Goal: Task Accomplishment & Management: Manage account settings

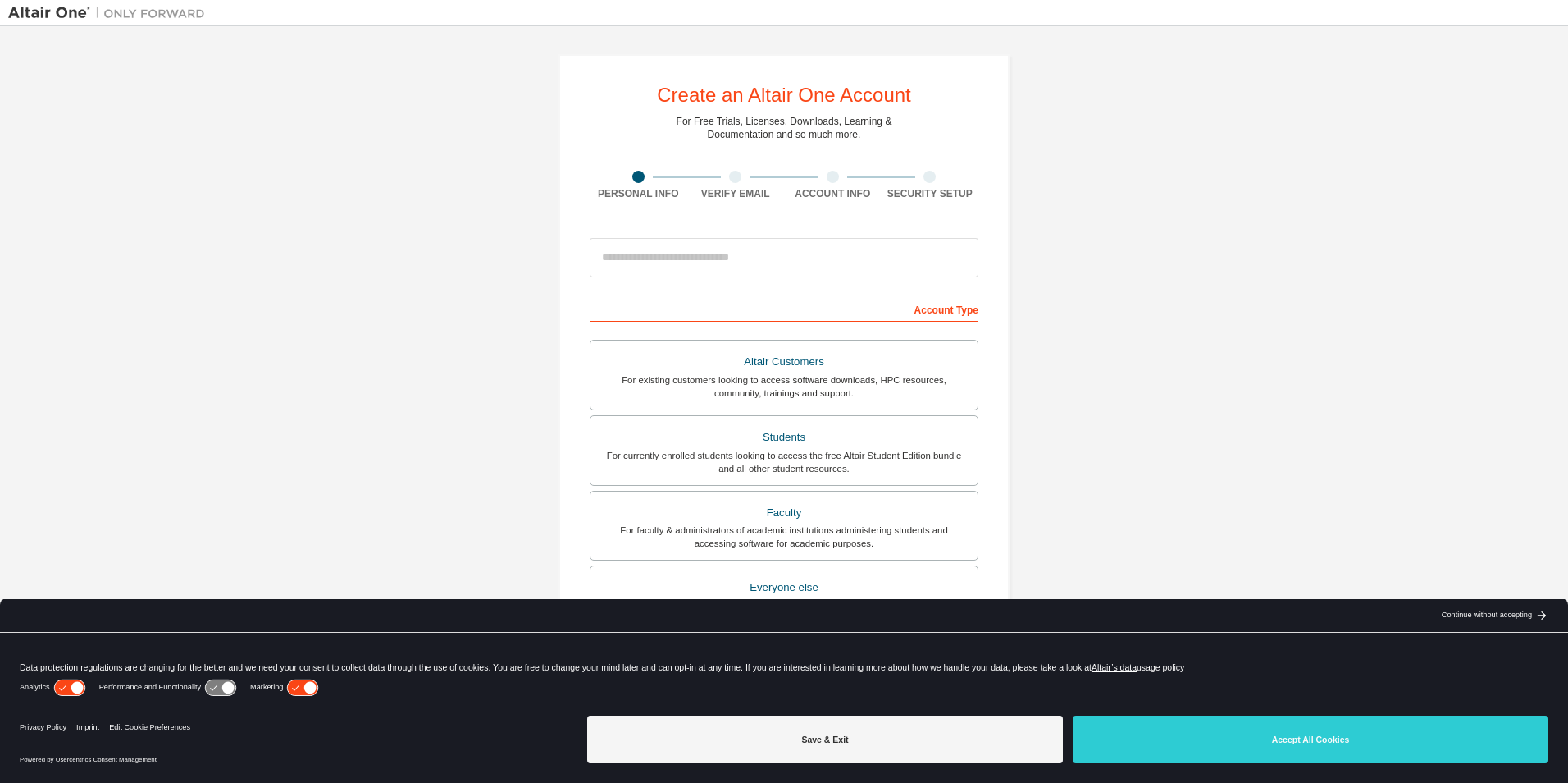
click at [1212, 729] on button "Accept All Cookies" at bounding box center [1311, 739] width 476 height 48
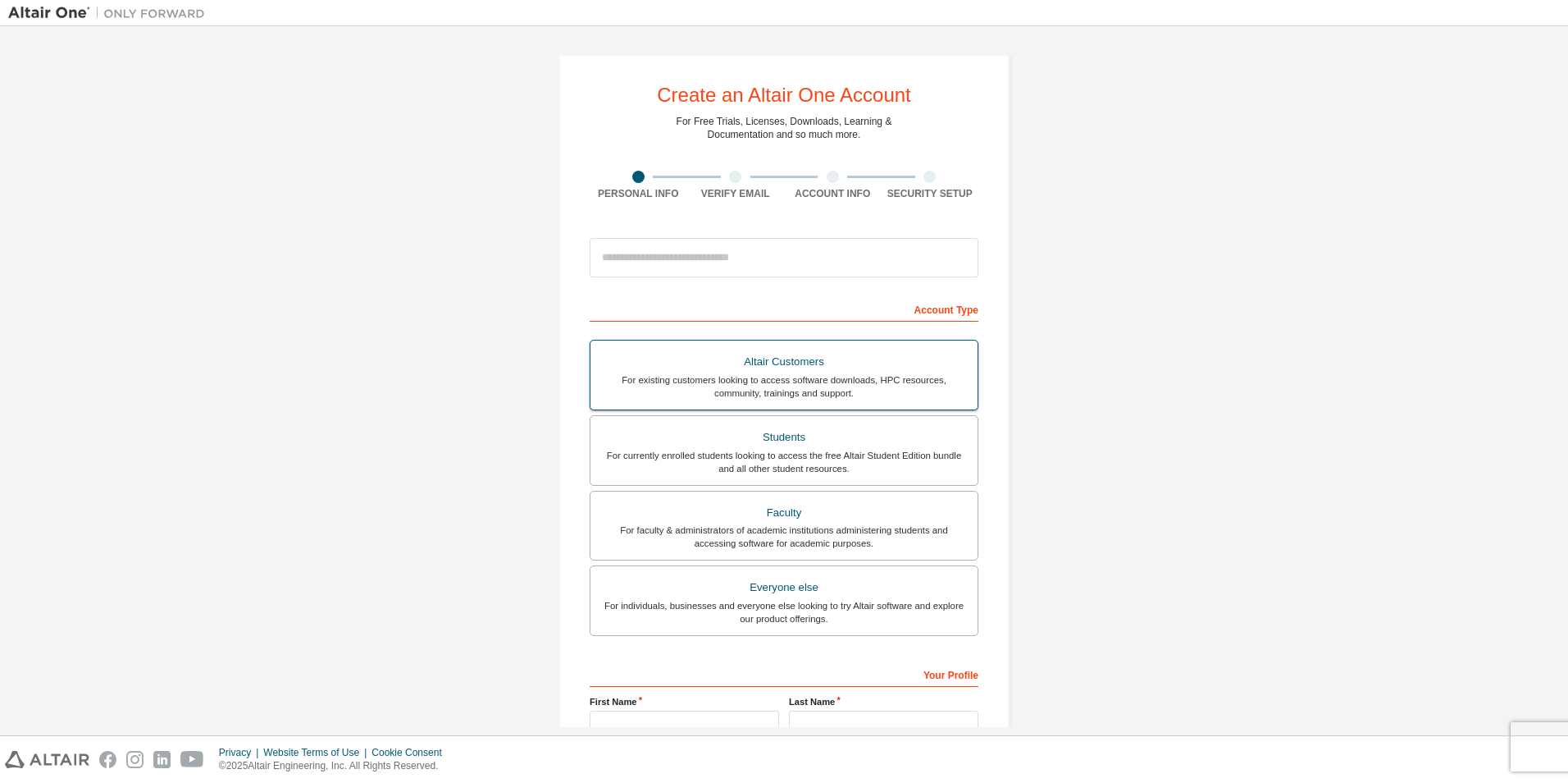
click at [802, 379] on div "For existing customers looking to access software downloads, HPC resources, com…" at bounding box center [784, 386] width 368 height 27
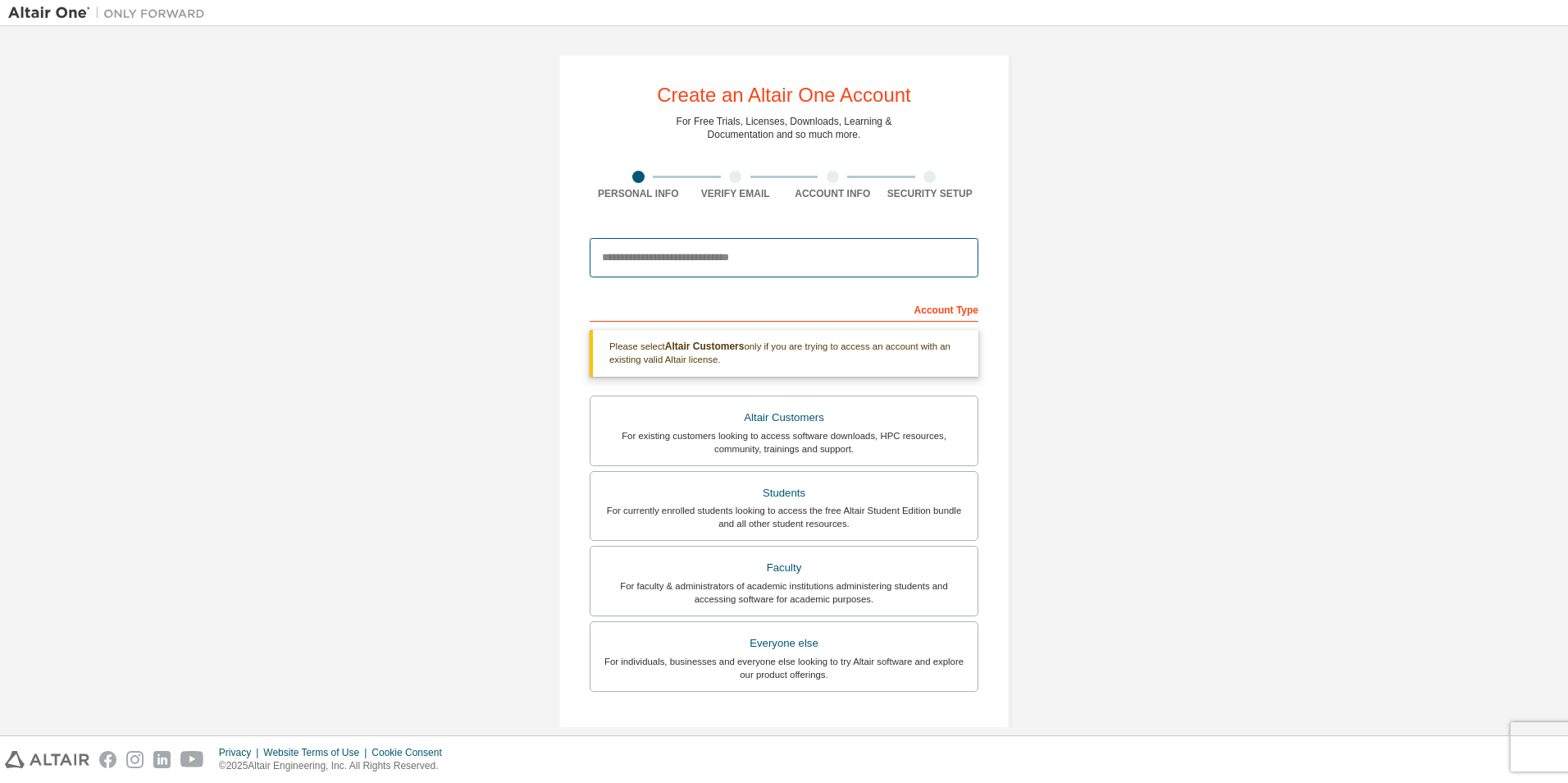
click at [705, 258] on input "email" at bounding box center [784, 258] width 389 height 39
type input "**********"
type input "*********"
type input "****"
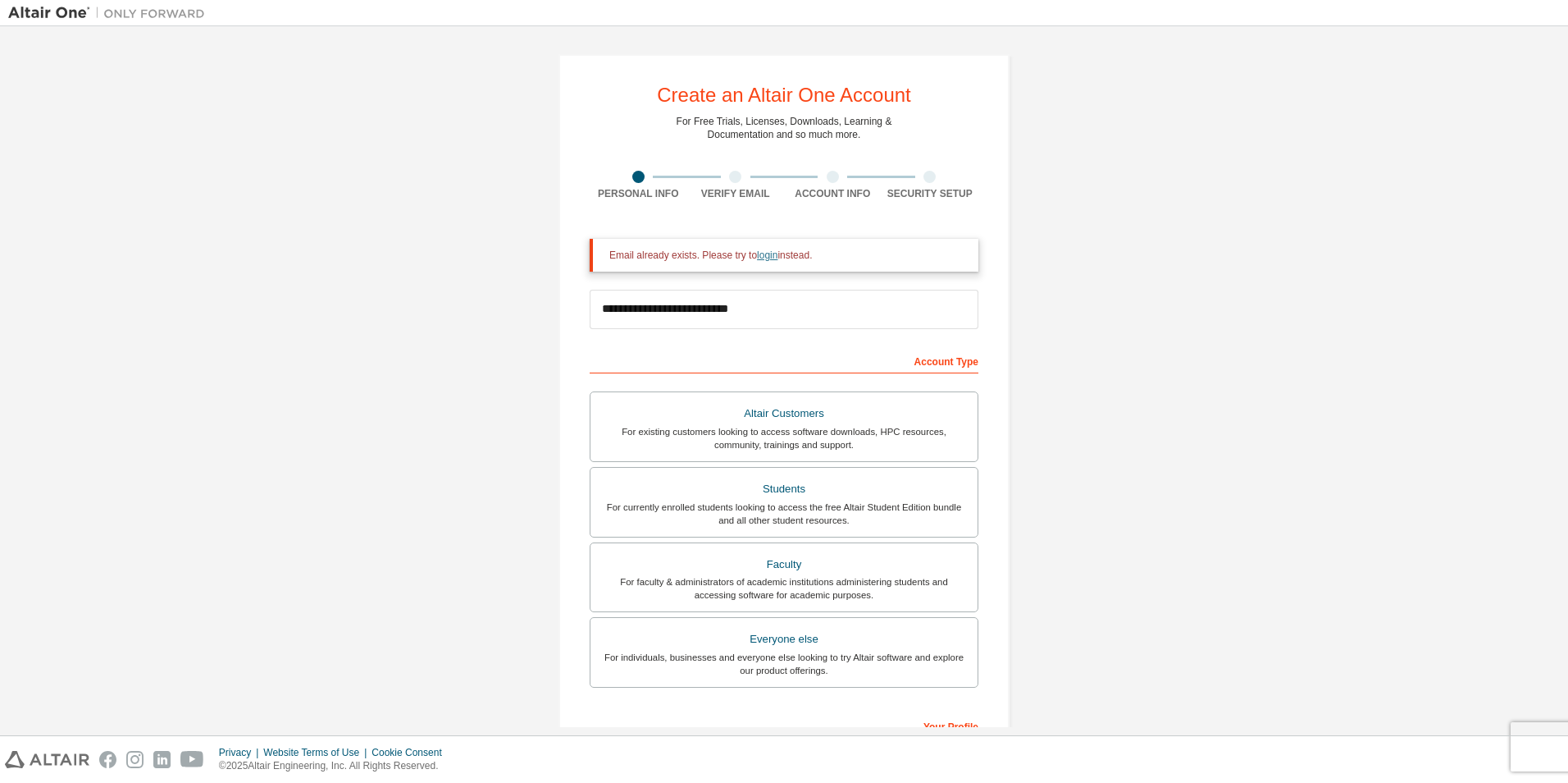
click at [761, 258] on link "login" at bounding box center [767, 255] width 21 height 11
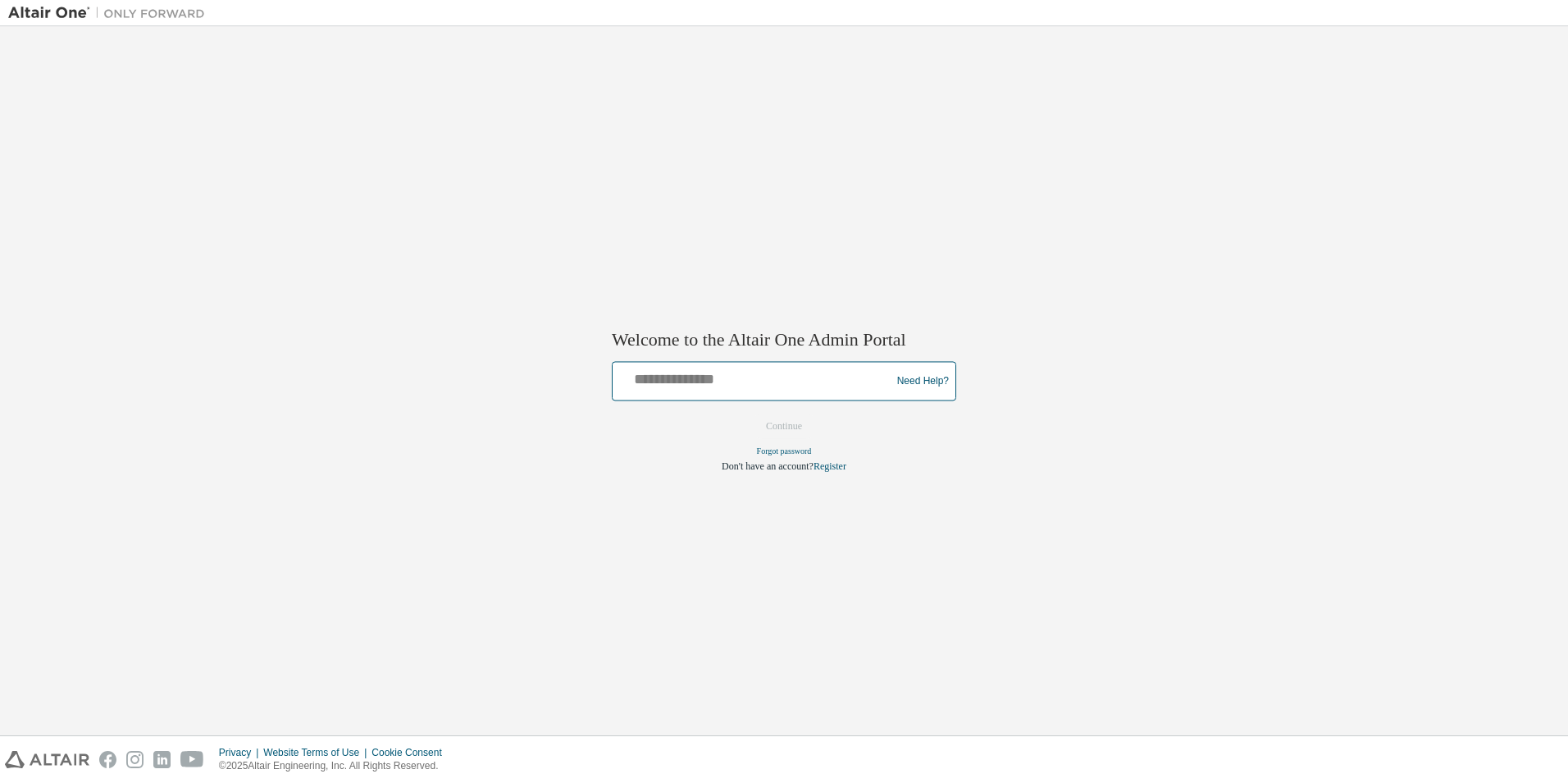
click at [692, 386] on input "text" at bounding box center [754, 378] width 269 height 24
type input "**********"
click at [786, 424] on button "Continue" at bounding box center [784, 426] width 70 height 25
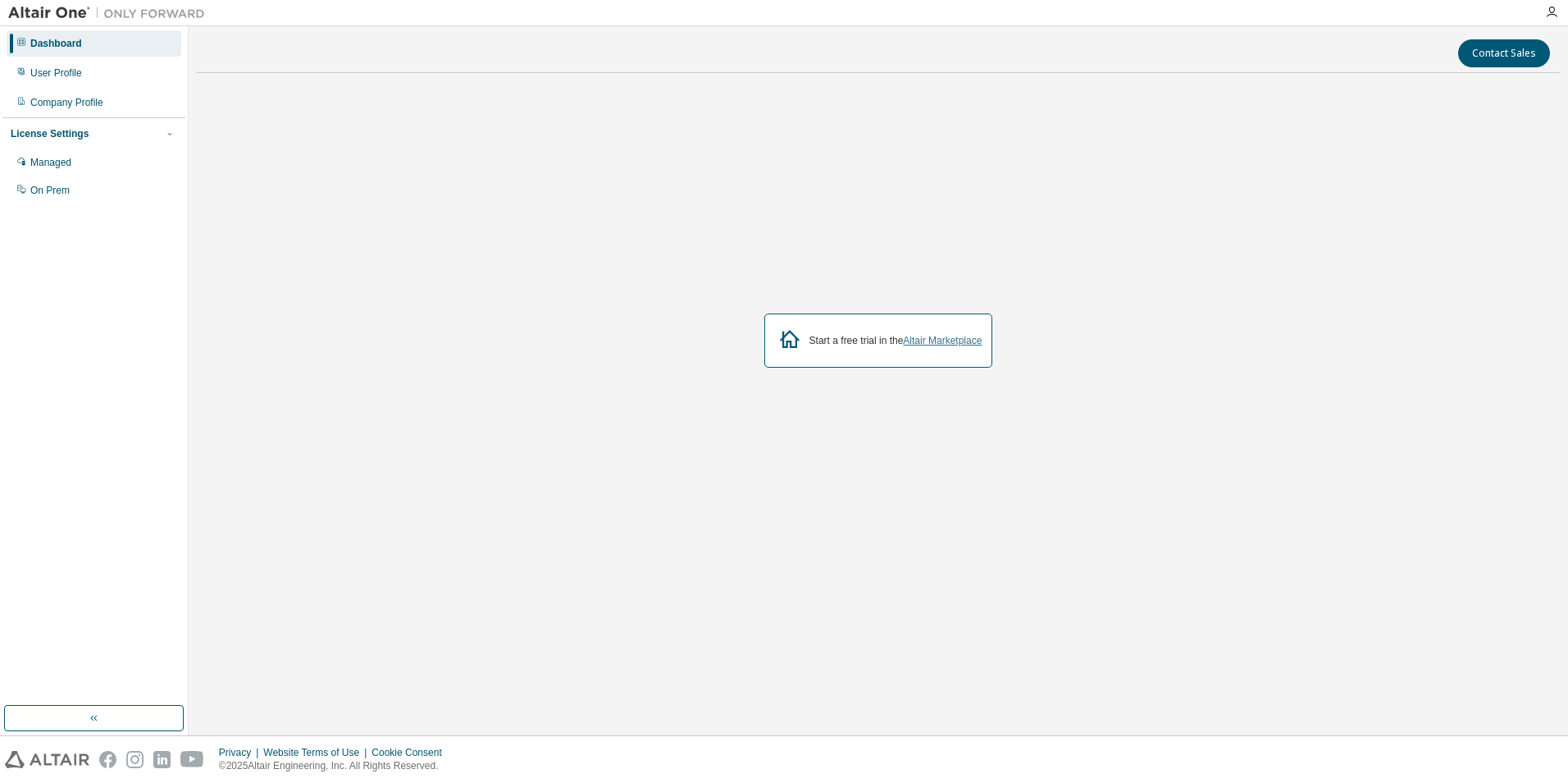
click at [950, 341] on link "Altair Marketplace" at bounding box center [943, 340] width 79 height 11
click at [113, 716] on button "button" at bounding box center [94, 718] width 180 height 27
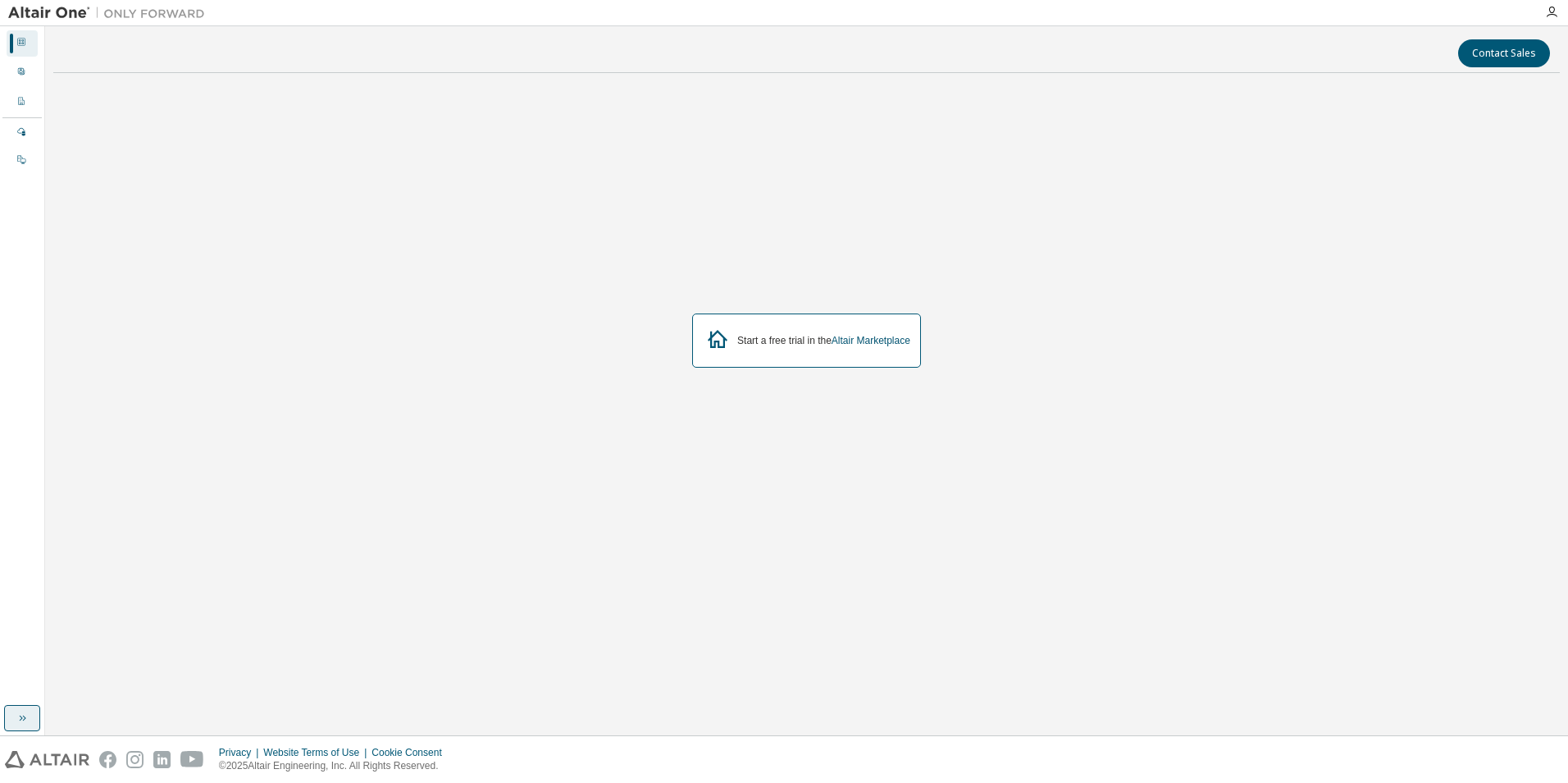
click at [21, 707] on button "button" at bounding box center [22, 718] width 36 height 27
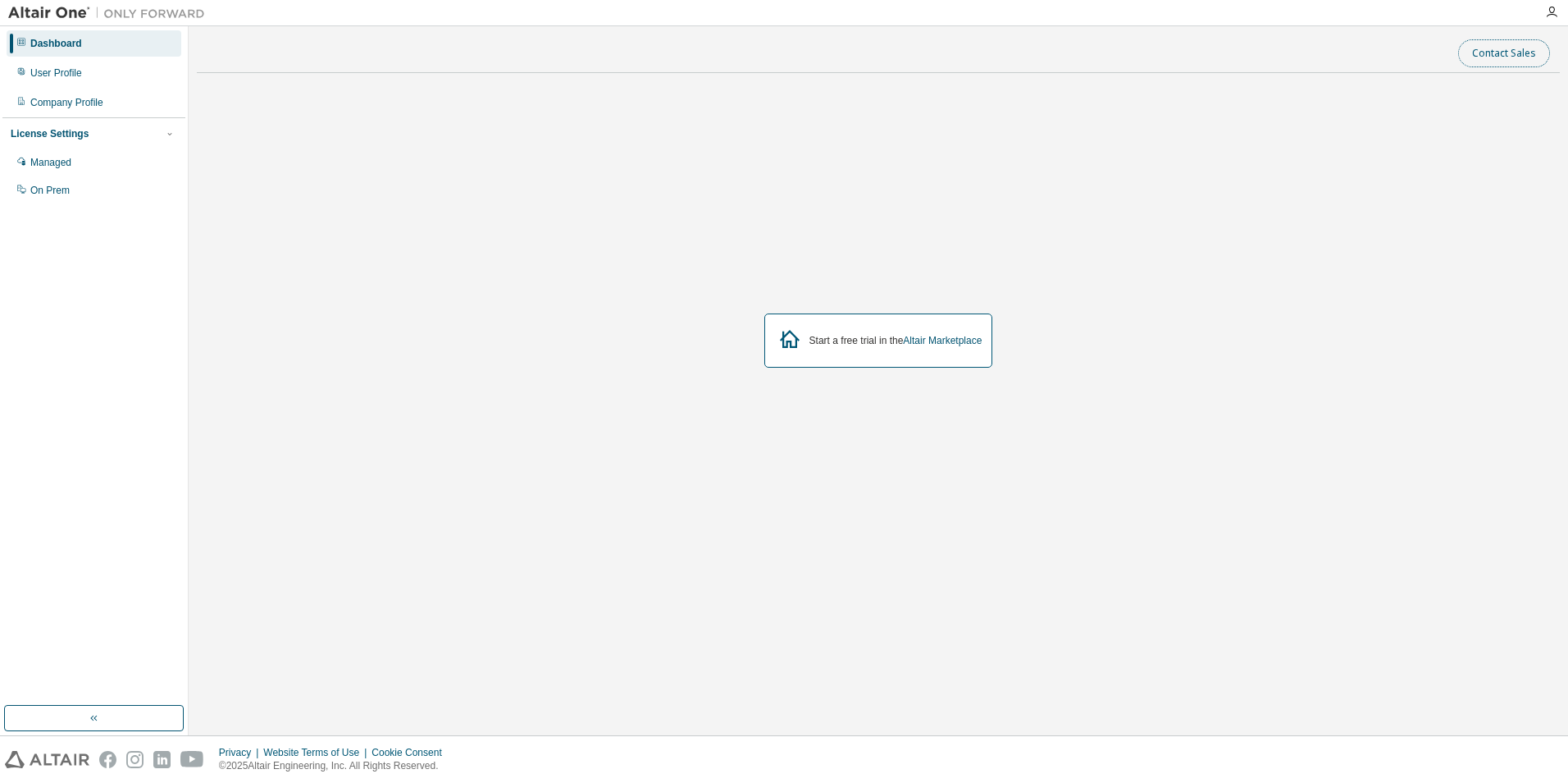
click at [1500, 56] on button "Contact Sales" at bounding box center [1504, 53] width 92 height 28
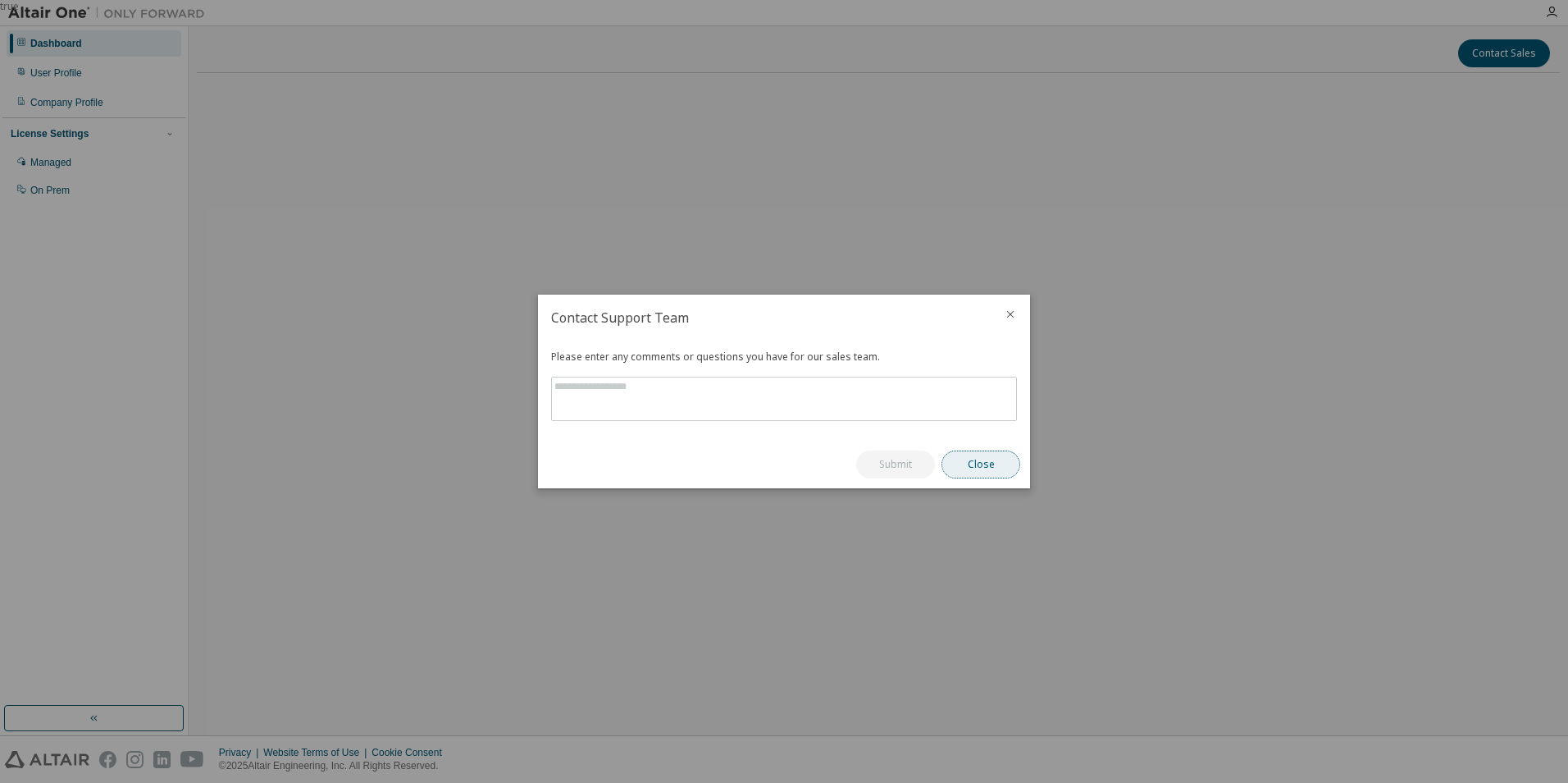
click at [977, 458] on button "Close" at bounding box center [981, 464] width 79 height 28
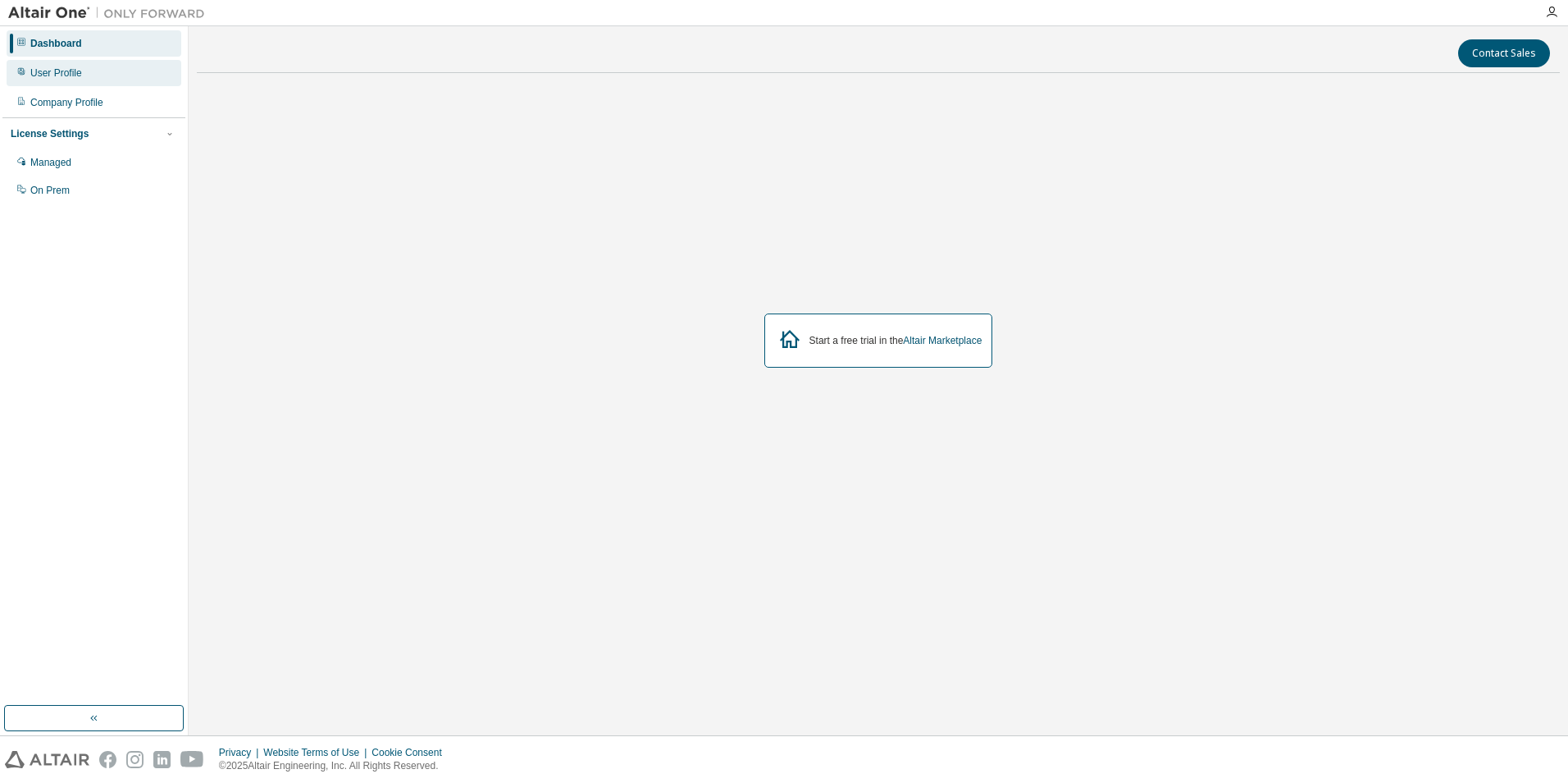
click at [122, 70] on div "User Profile" at bounding box center [94, 73] width 175 height 27
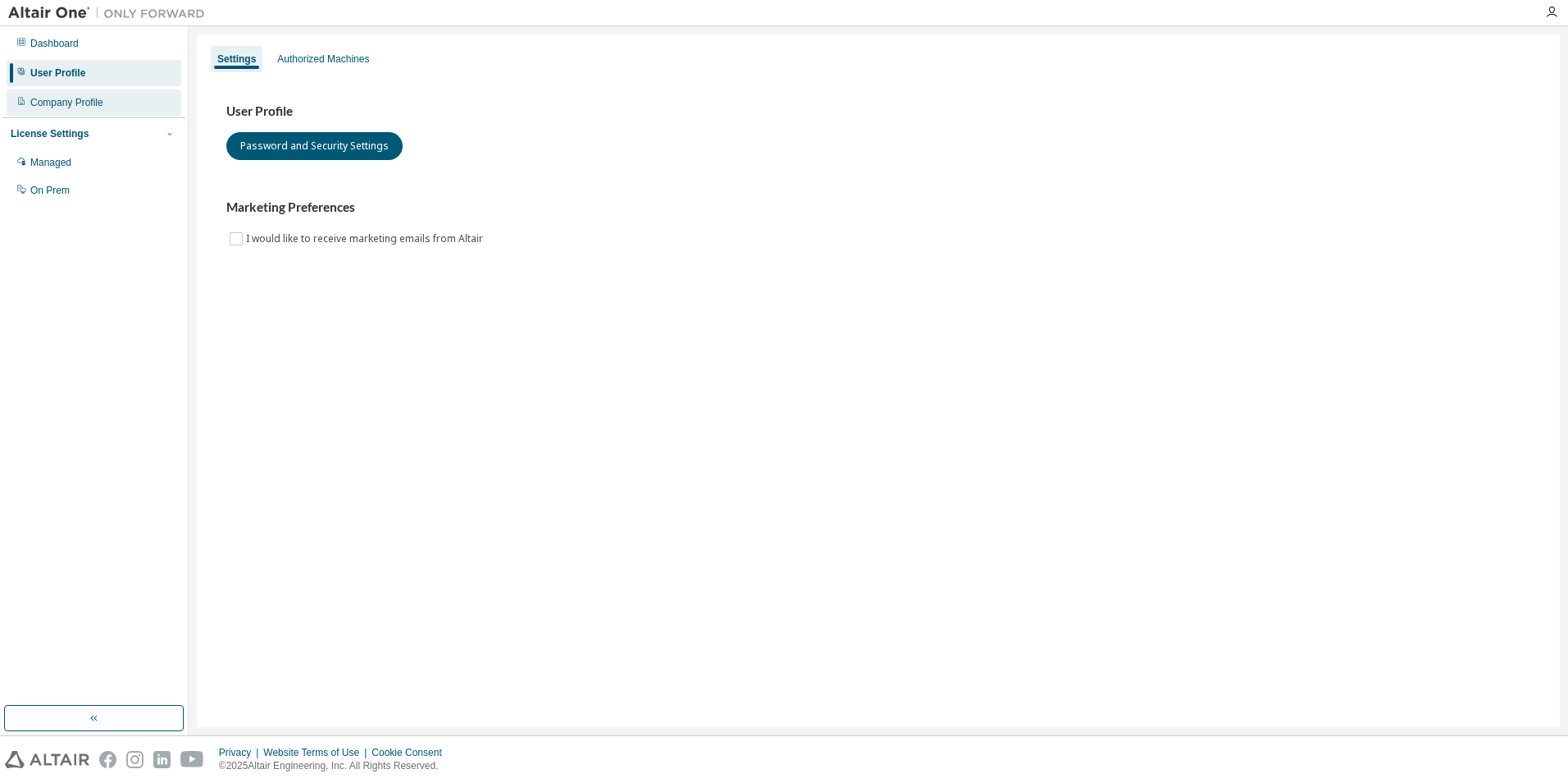
click at [98, 108] on div "Company Profile" at bounding box center [66, 102] width 73 height 13
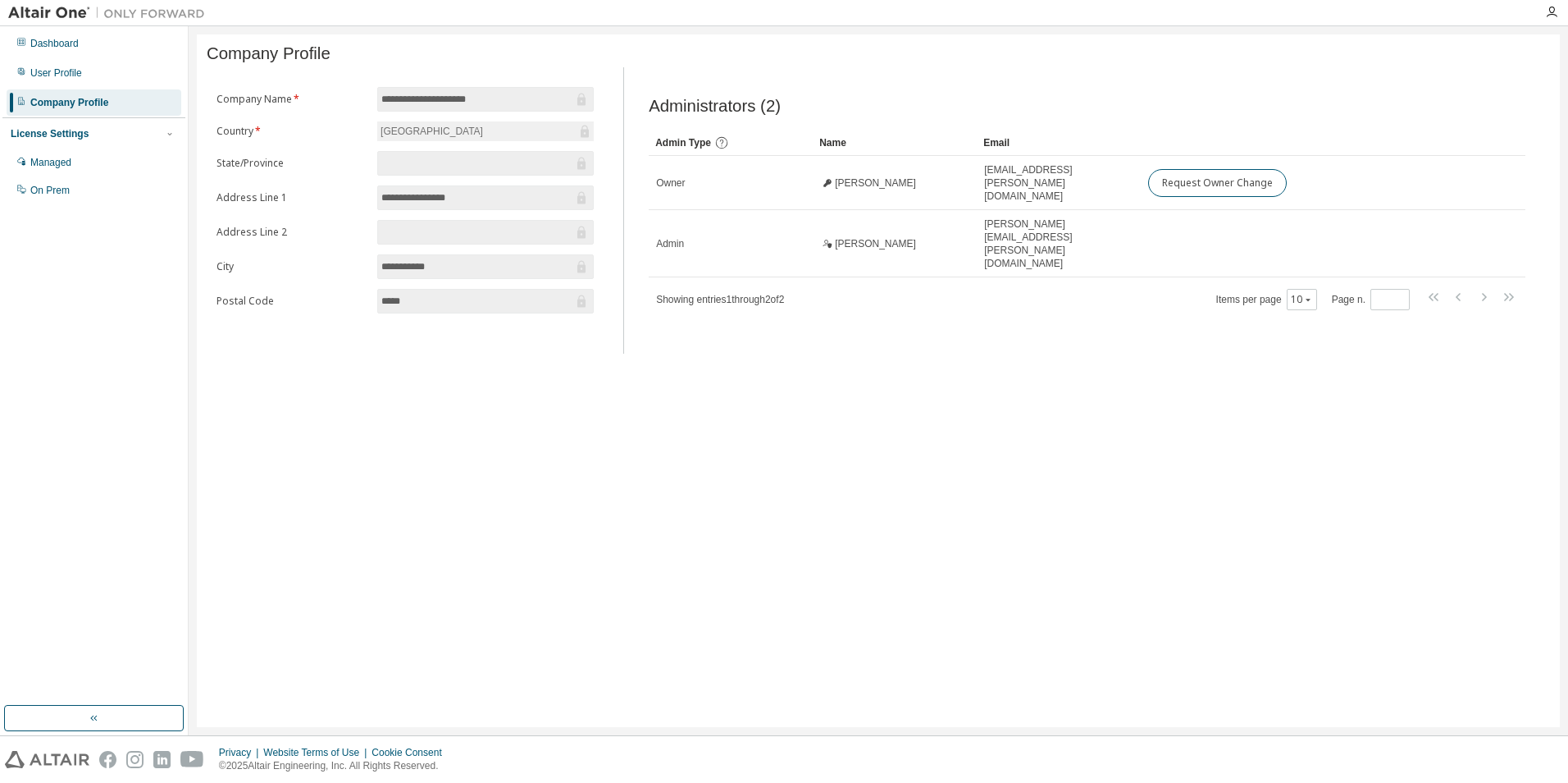
click at [110, 133] on div "License Settings" at bounding box center [93, 133] width 167 height 15
click at [158, 133] on div "License Settings" at bounding box center [93, 133] width 167 height 15
click at [65, 12] on img at bounding box center [111, 13] width 205 height 16
click at [119, 13] on img at bounding box center [111, 13] width 205 height 16
click at [1555, 12] on icon "button" at bounding box center [1552, 12] width 13 height 13
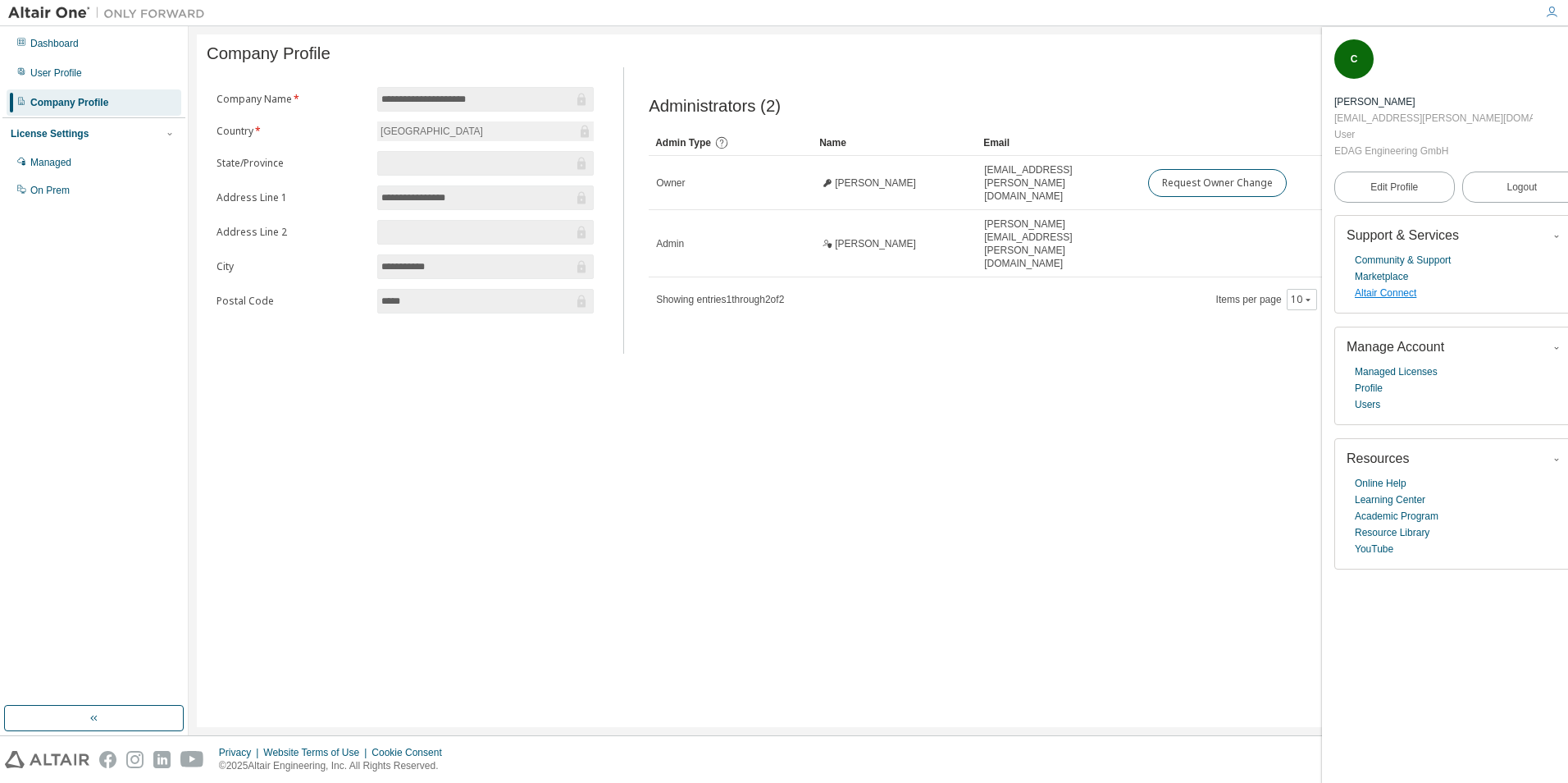
click at [1402, 285] on link "Altair Connect" at bounding box center [1386, 293] width 62 height 16
